Goal: Information Seeking & Learning: Check status

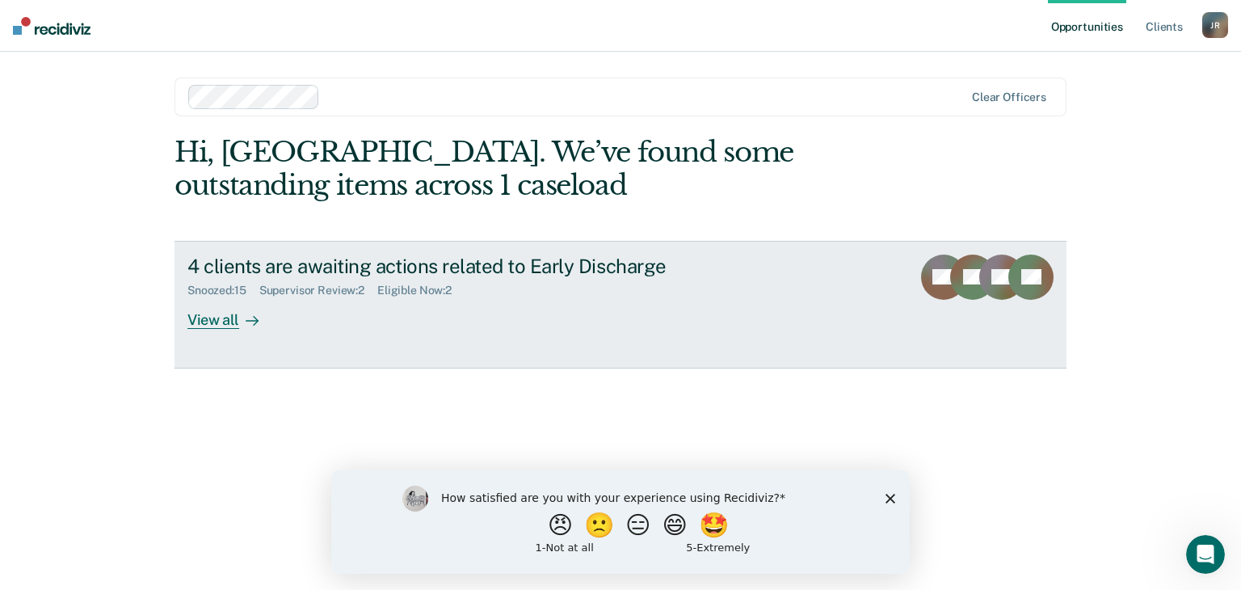
click at [216, 319] on div "View all" at bounding box center [232, 312] width 90 height 31
